Goal: Information Seeking & Learning: Learn about a topic

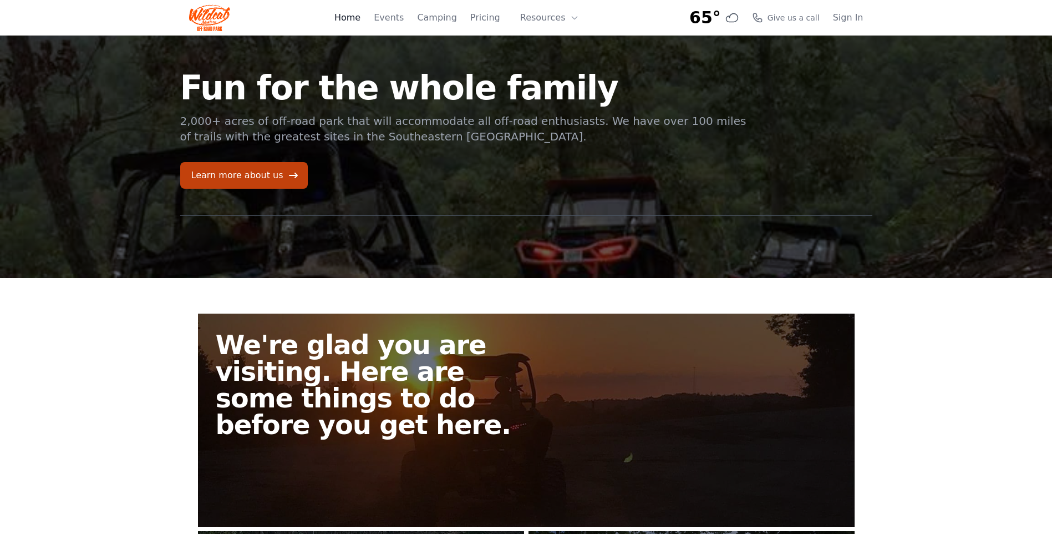
click at [361, 19] on link "Home" at bounding box center [348, 17] width 26 height 13
click at [484, 16] on link "Pricing" at bounding box center [485, 17] width 30 height 13
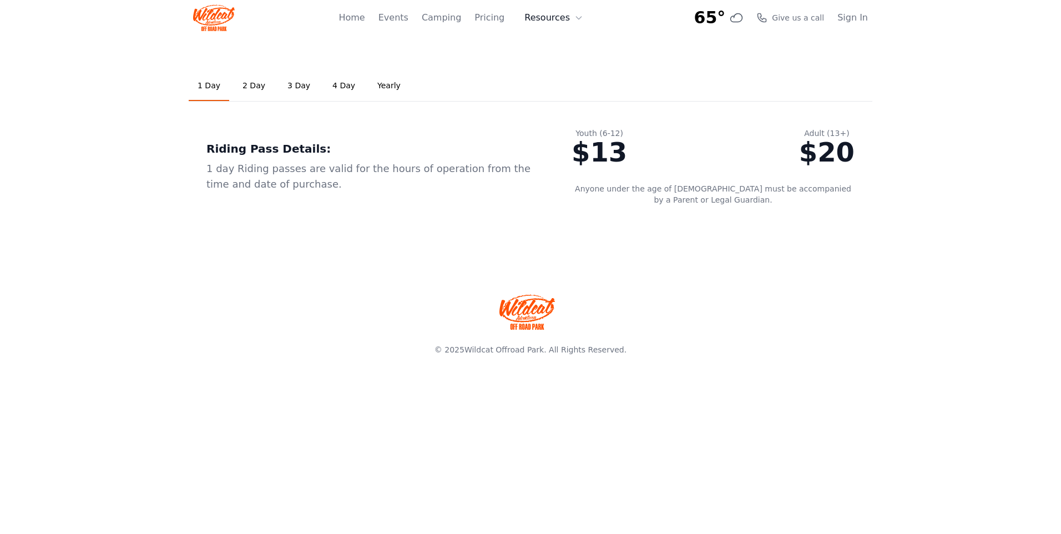
click at [561, 21] on button "Resources" at bounding box center [554, 18] width 72 height 22
click at [396, 19] on link "Events" at bounding box center [393, 17] width 30 height 13
